Goal: Task Accomplishment & Management: Use online tool/utility

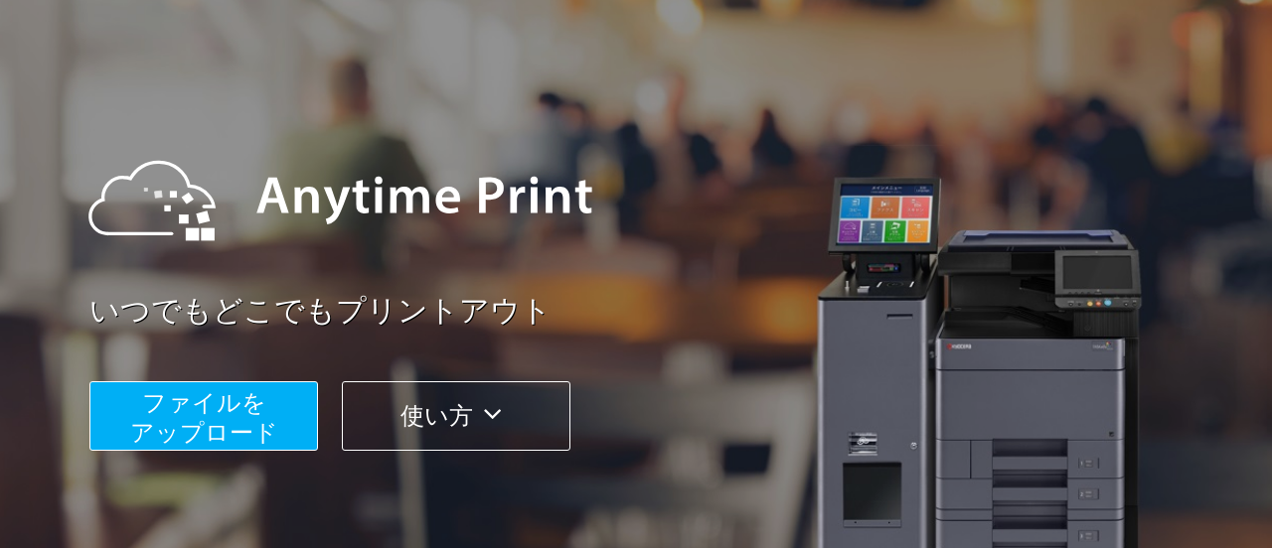
scroll to position [95, 0]
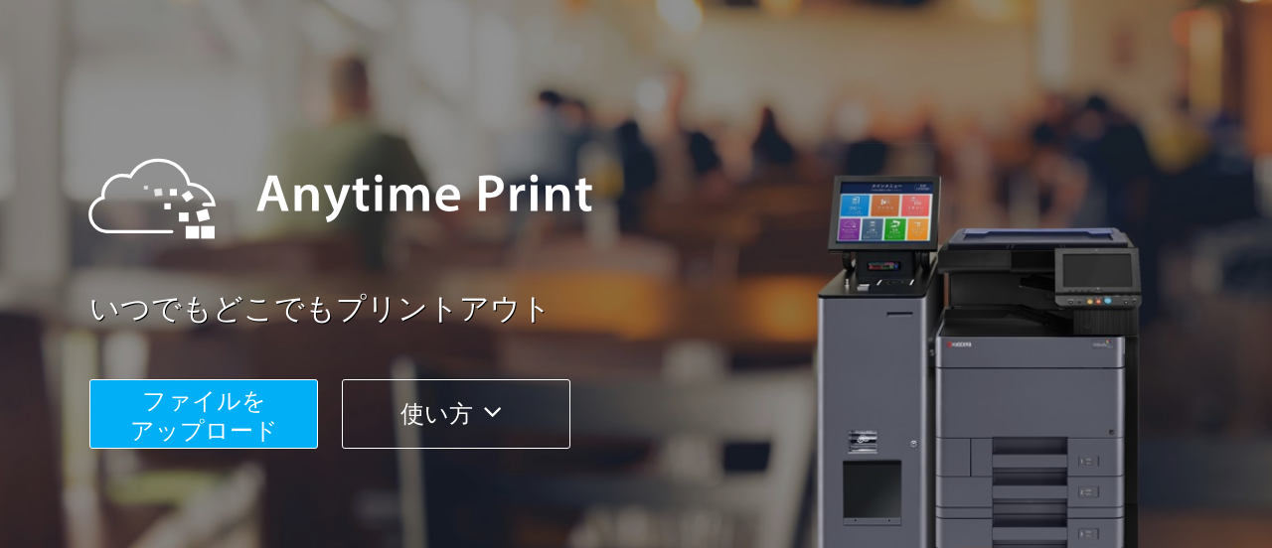
click at [214, 438] on span "ファイルを ​​アップロード" at bounding box center [204, 415] width 148 height 57
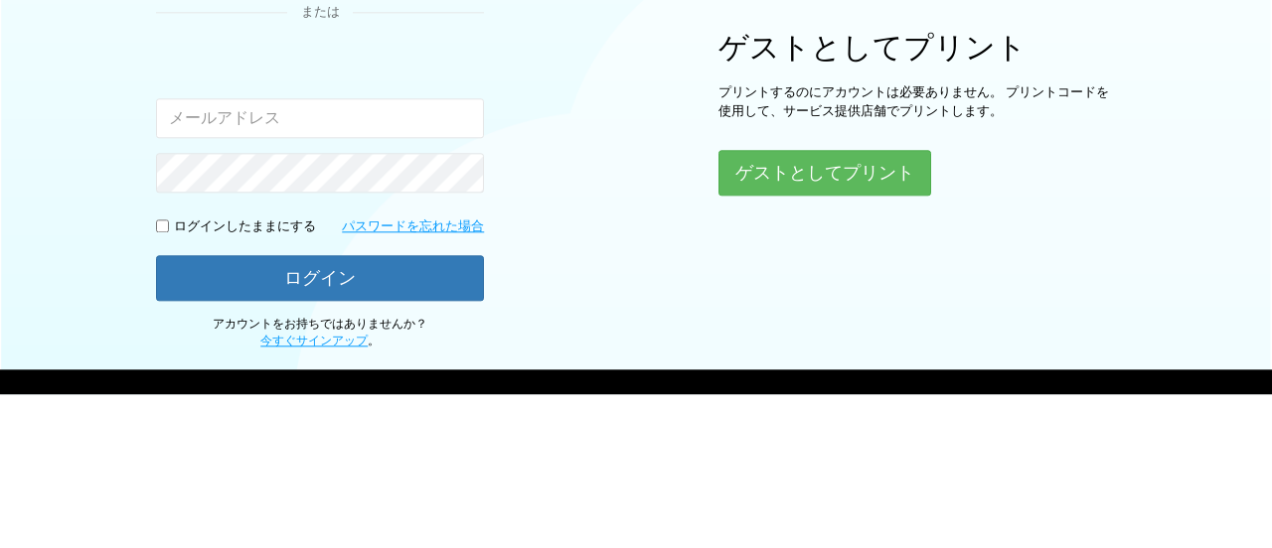
scroll to position [191, 0]
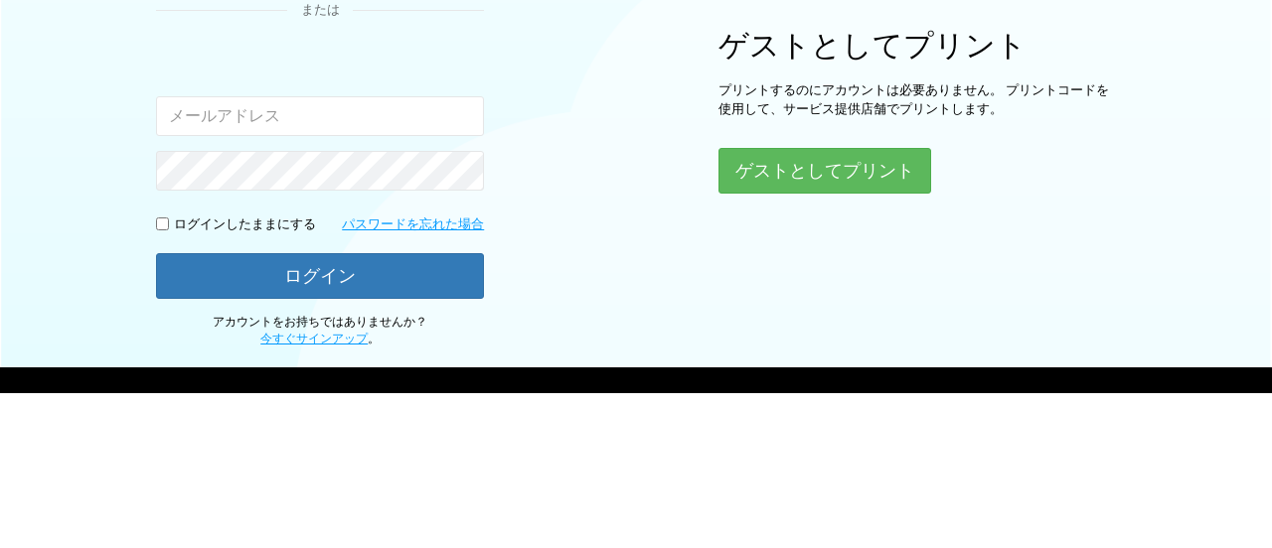
click at [569, 278] on div "ログイン Google アカウントでログイン または 入力されたメールアドレスまたはパスワードが正しくありません。 ログインしたままにする パスワードを忘れた…" at bounding box center [636, 203] width 1192 height 601
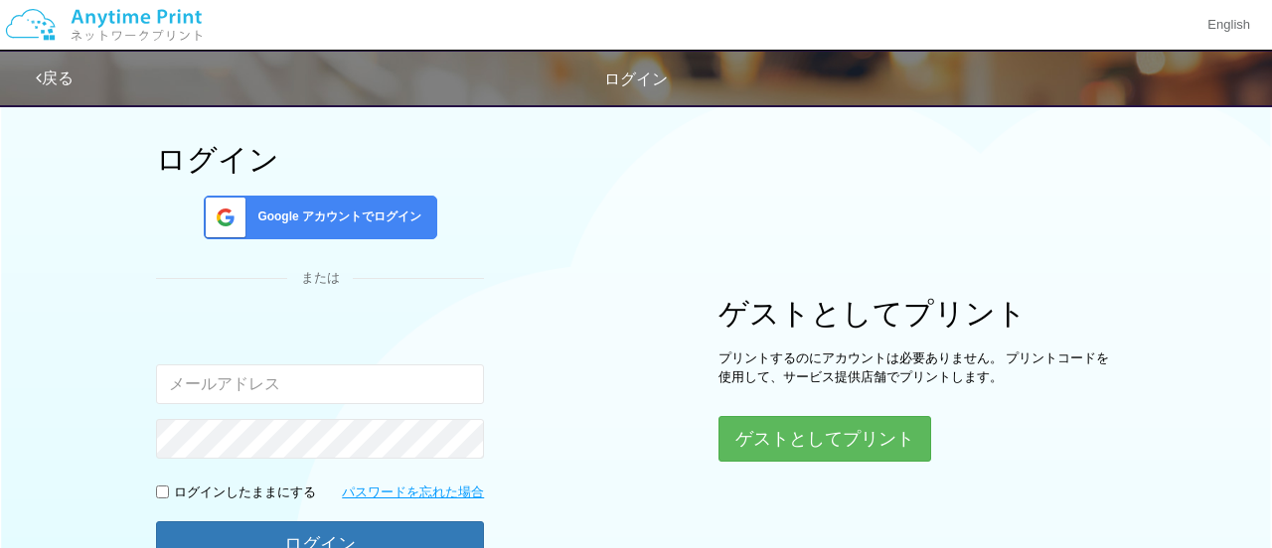
scroll to position [75, 0]
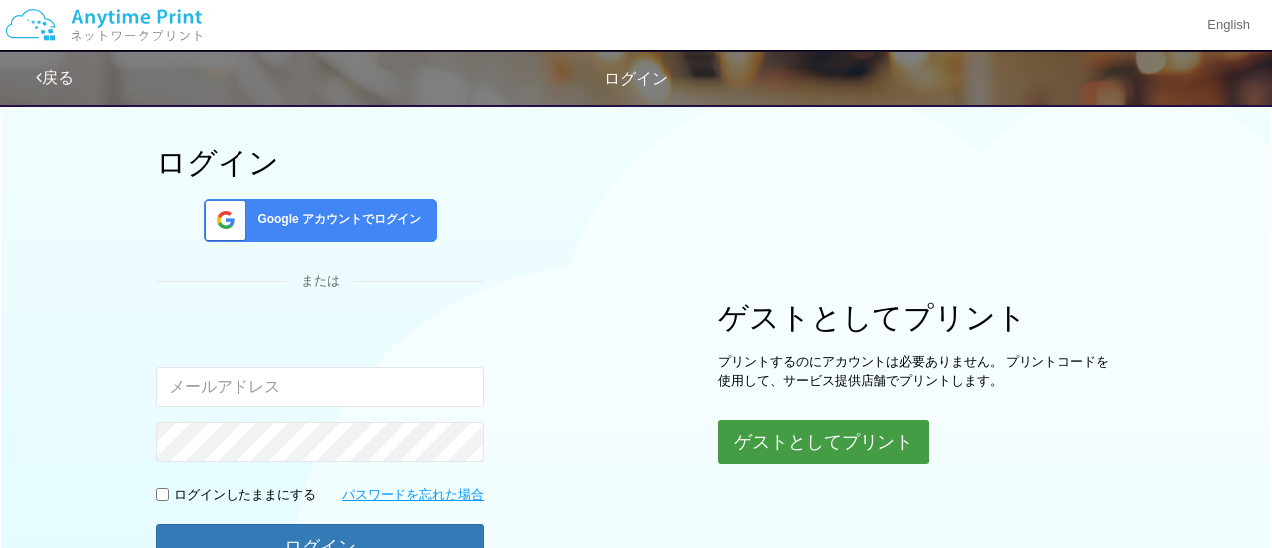
click at [826, 447] on button "ゲストとしてプリント" at bounding box center [823, 442] width 211 height 44
click at [817, 453] on button "ゲストとしてプリント" at bounding box center [823, 442] width 211 height 44
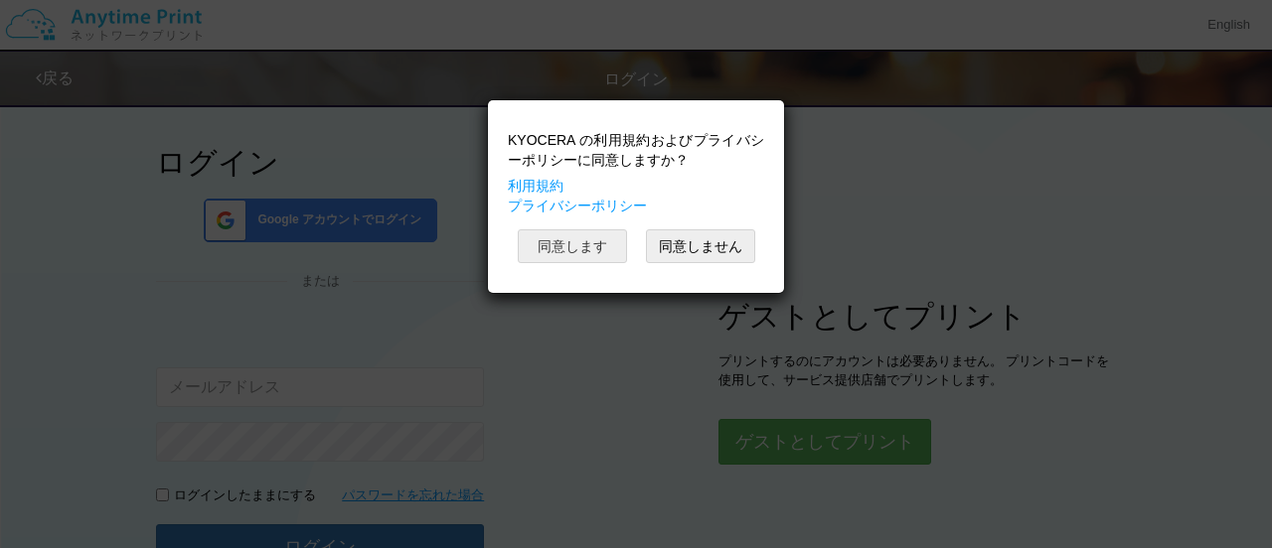
click at [571, 245] on button "同意します" at bounding box center [572, 246] width 109 height 34
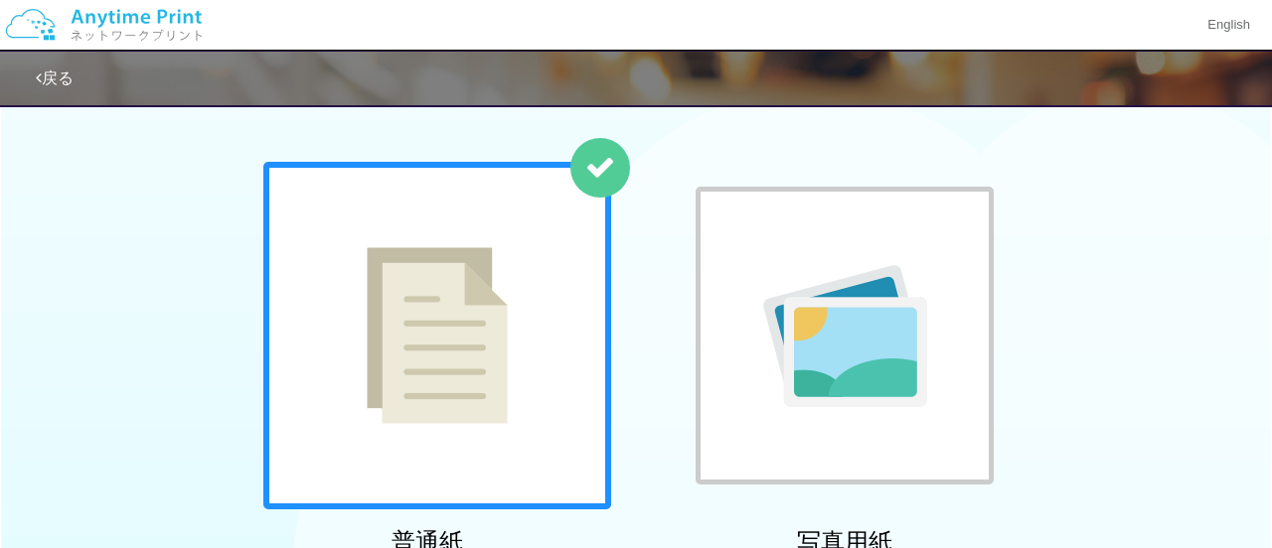
scroll to position [39, 0]
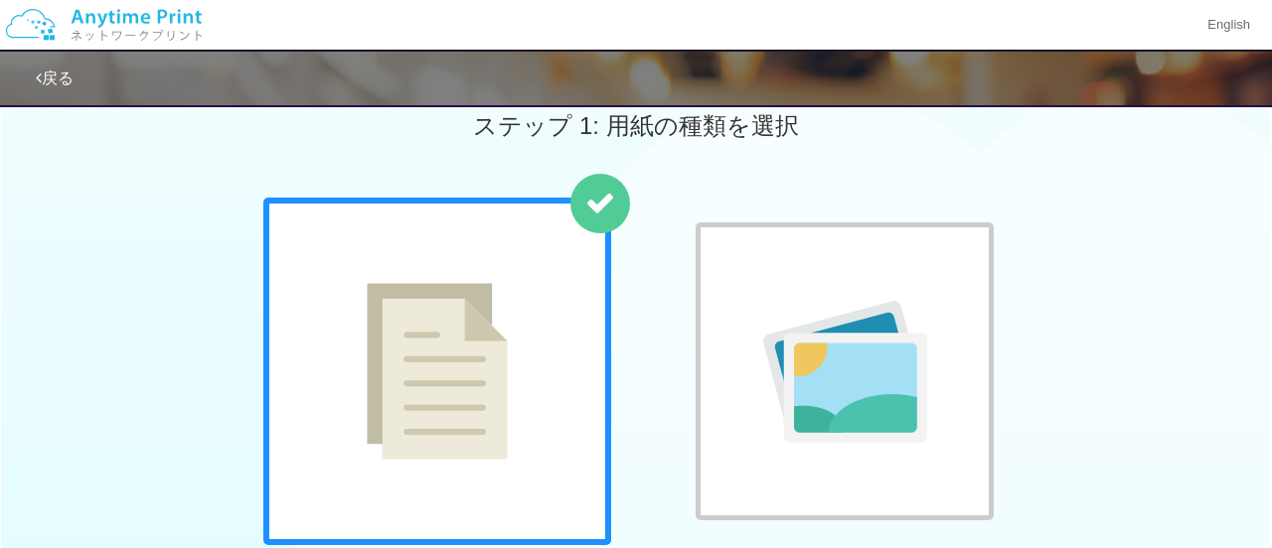
click at [782, 469] on div at bounding box center [844, 372] width 298 height 298
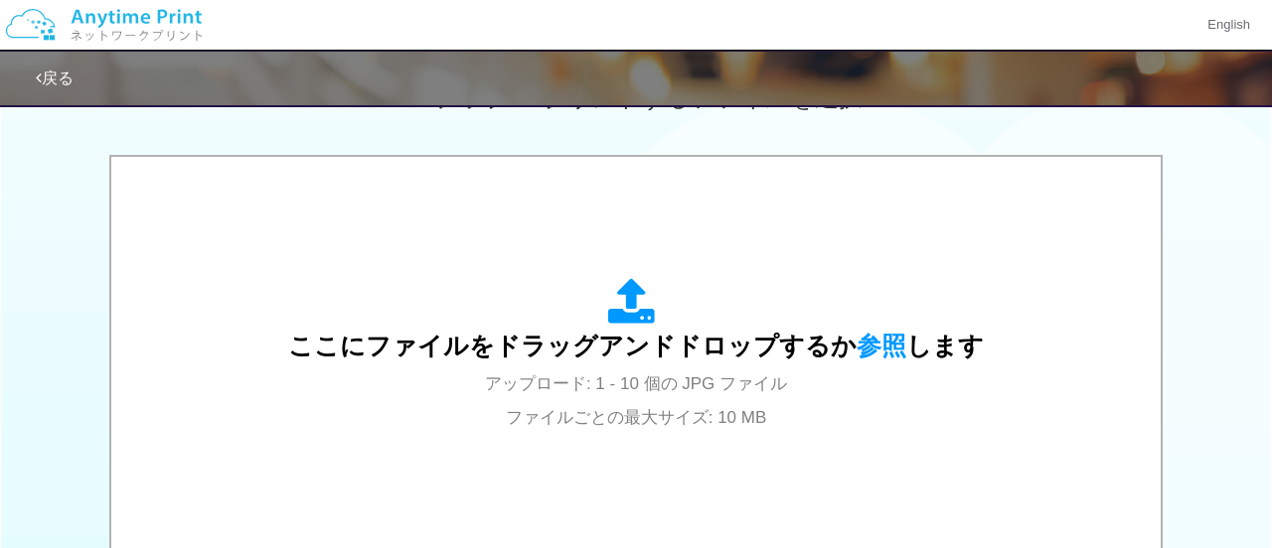
scroll to position [617, 0]
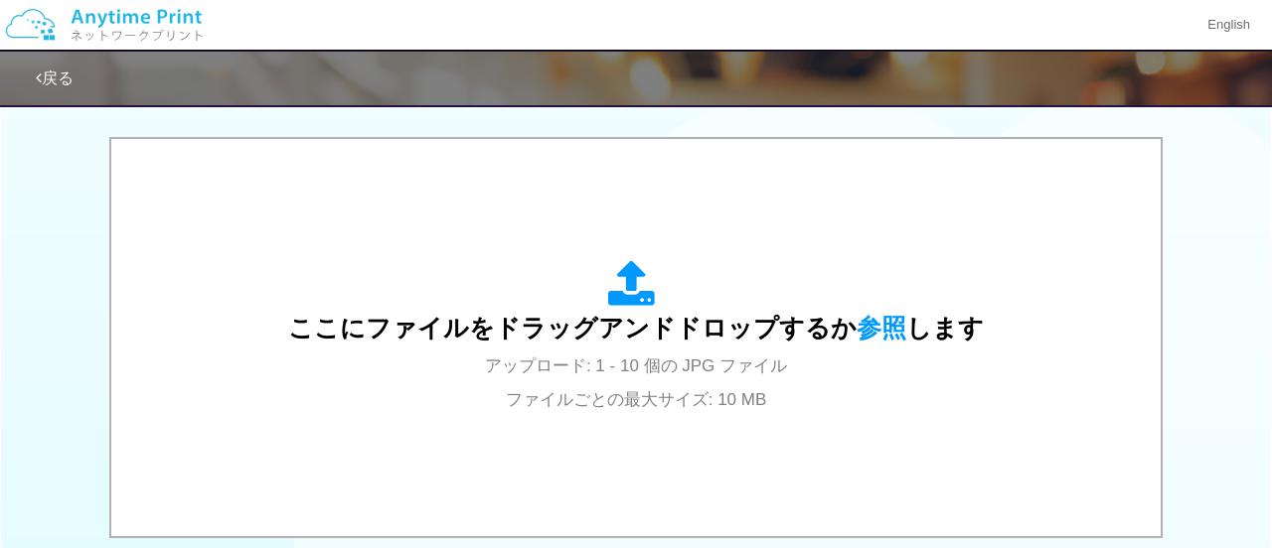
click at [612, 419] on div "ここにファイルをドラッグアンドドロップするか 参照 します アップロード: 1 - 10 個の JPG ファイル ファイルごとの最大サイズ: 10 MB" at bounding box center [635, 338] width 1009 height 358
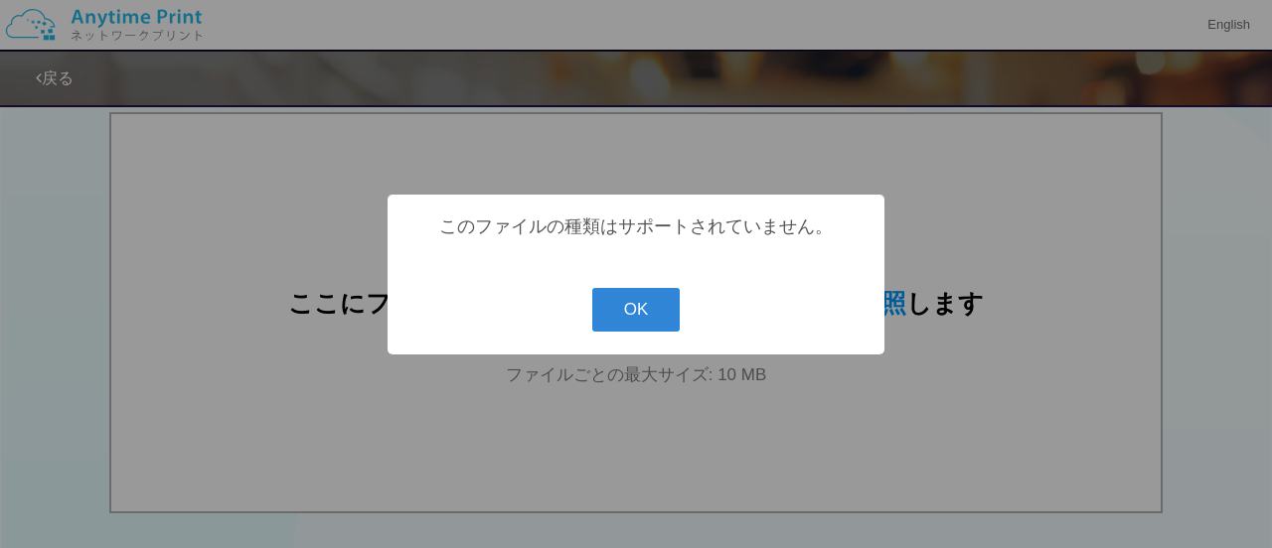
scroll to position [667, 0]
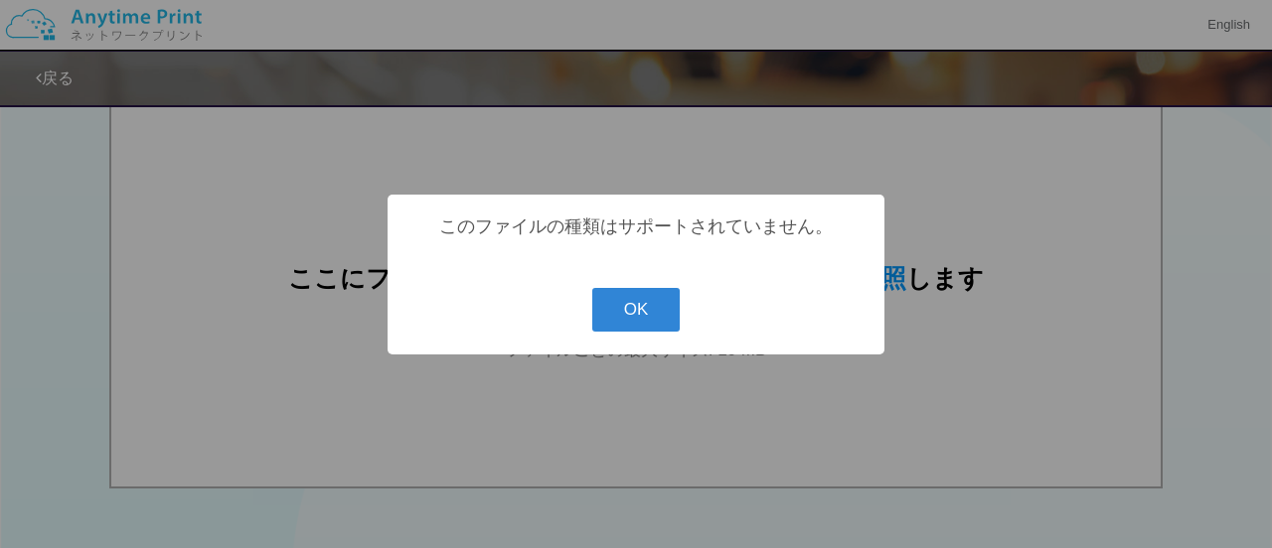
click at [623, 325] on button "OK" at bounding box center [636, 310] width 88 height 44
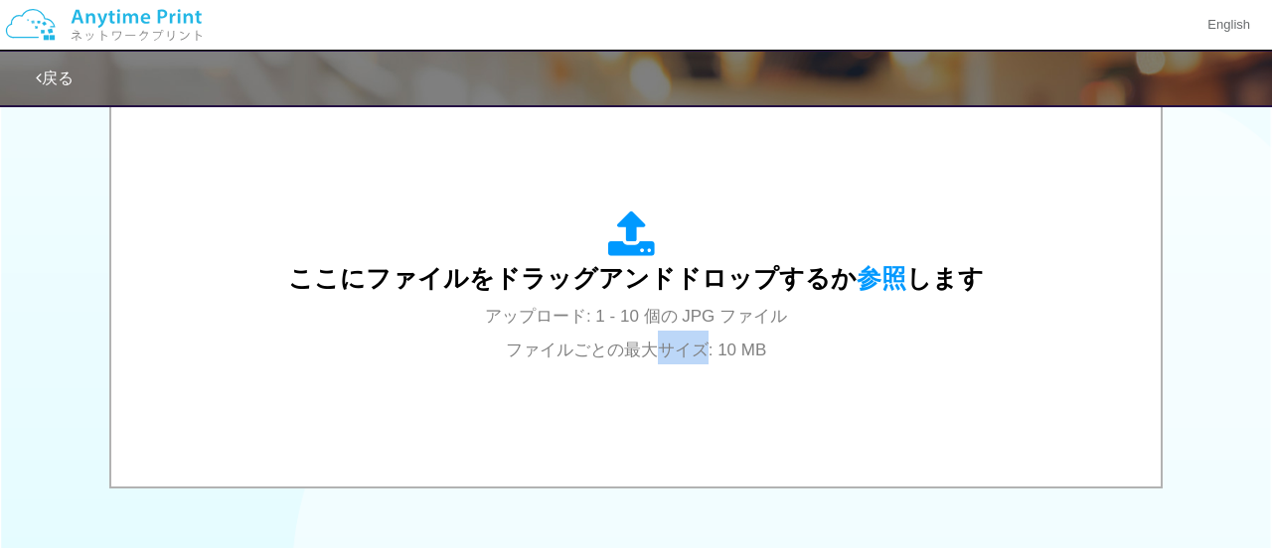
click at [548, 364] on div "ここにファイルをドラッグアンドドロップするか 参照 します アップロード: 1 - 10 個の JPG ファイル ファイルごとの最大サイズ: 10 MB" at bounding box center [635, 288] width 695 height 155
click at [654, 257] on icon at bounding box center [636, 236] width 56 height 50
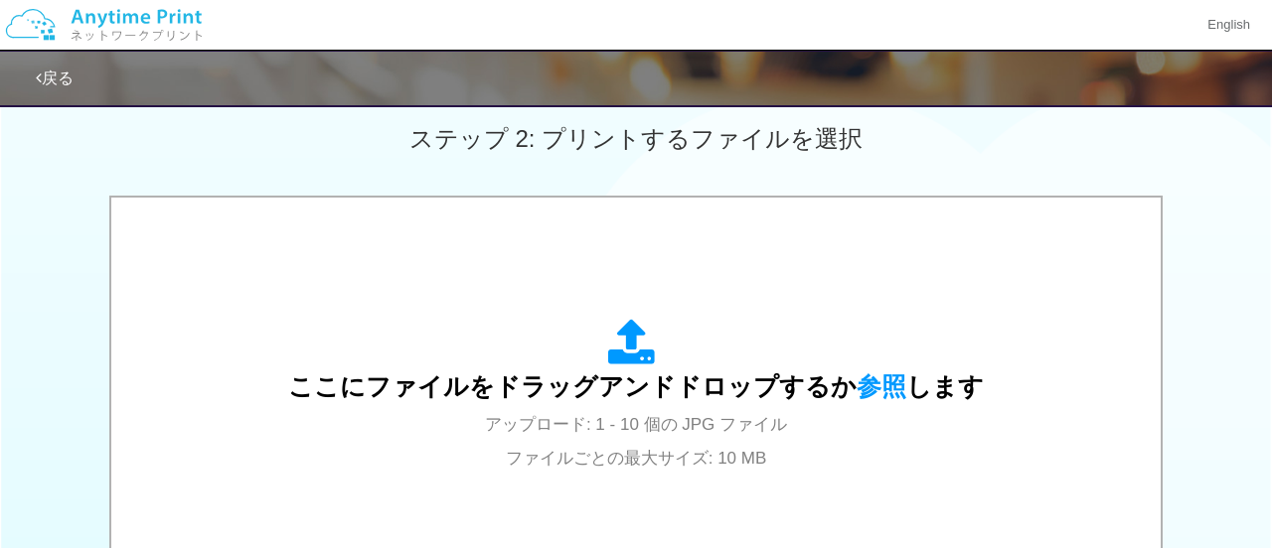
scroll to position [565, 0]
